Goal: Entertainment & Leisure: Consume media (video, audio)

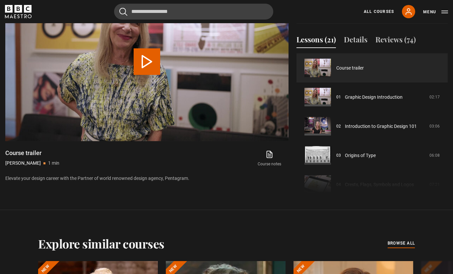
scroll to position [323, 0]
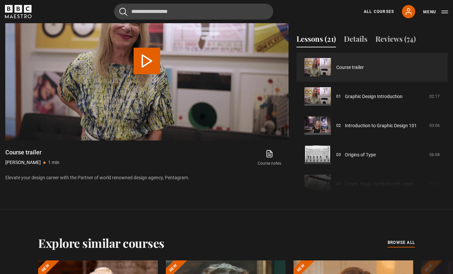
click at [363, 100] on link "Graphic Design Introduction" at bounding box center [374, 96] width 58 height 7
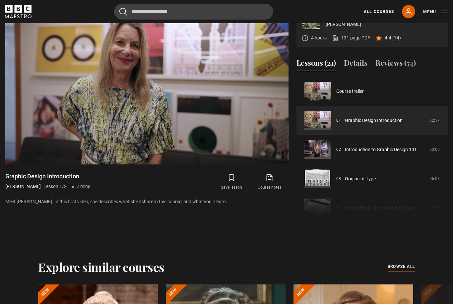
click at [277, 158] on span "Video Player" at bounding box center [274, 150] width 13 height 13
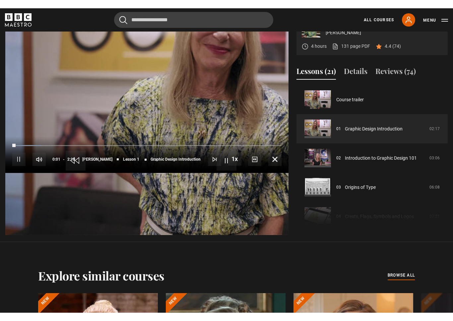
scroll to position [8, 0]
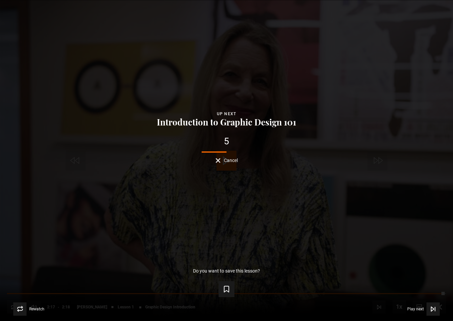
click at [430, 304] on icon "Video Player" at bounding box center [433, 308] width 7 height 7
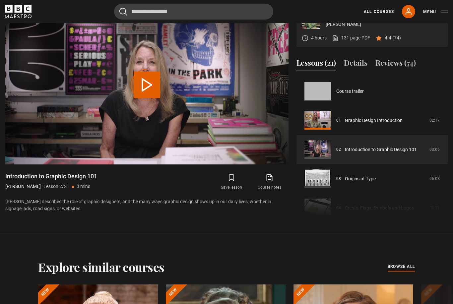
scroll to position [29, 0]
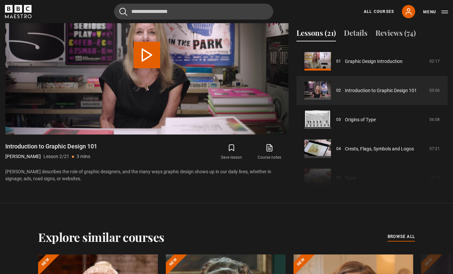
click at [363, 94] on link "Introduction to Graphic Design 101" at bounding box center [381, 90] width 72 height 7
click at [357, 94] on link "Introduction to Graphic Design 101" at bounding box center [381, 90] width 72 height 7
click at [345, 94] on link "Introduction to Graphic Design 101" at bounding box center [381, 90] width 72 height 7
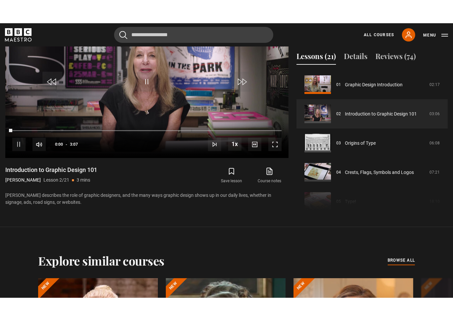
scroll to position [8, 0]
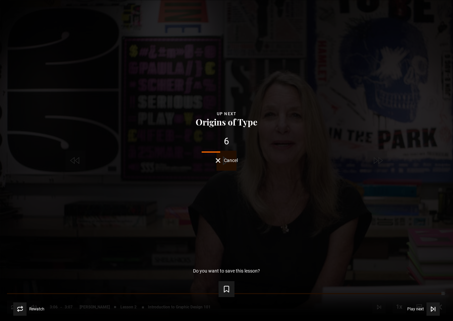
click at [417, 304] on span "Play next" at bounding box center [415, 309] width 17 height 4
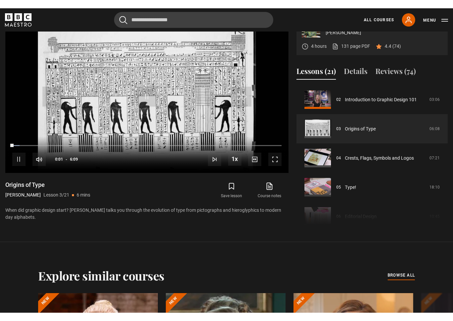
scroll to position [8, 0]
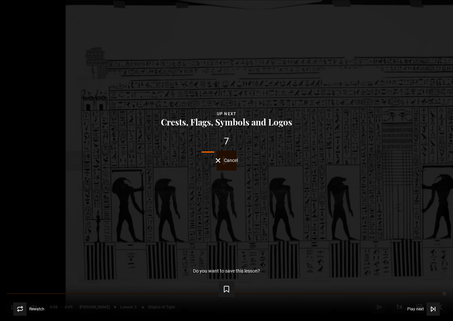
click at [415, 304] on span "Play next" at bounding box center [415, 309] width 17 height 4
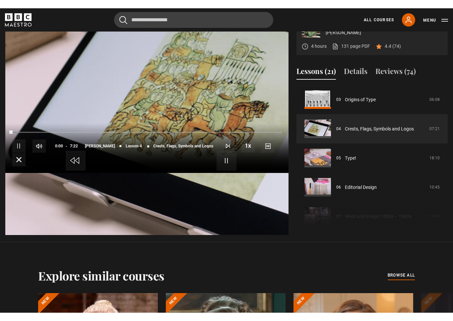
scroll to position [8, 0]
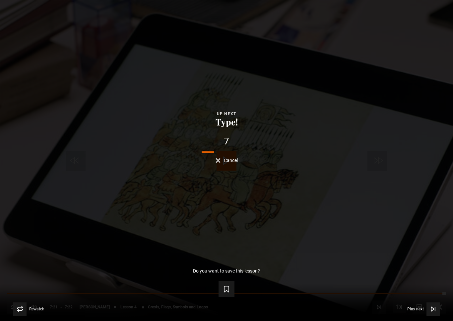
click at [414, 304] on button "Play next Play next" at bounding box center [423, 308] width 33 height 13
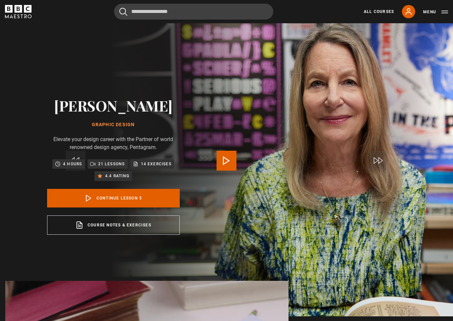
scroll to position [117, 0]
